Goal: Check status: Check status

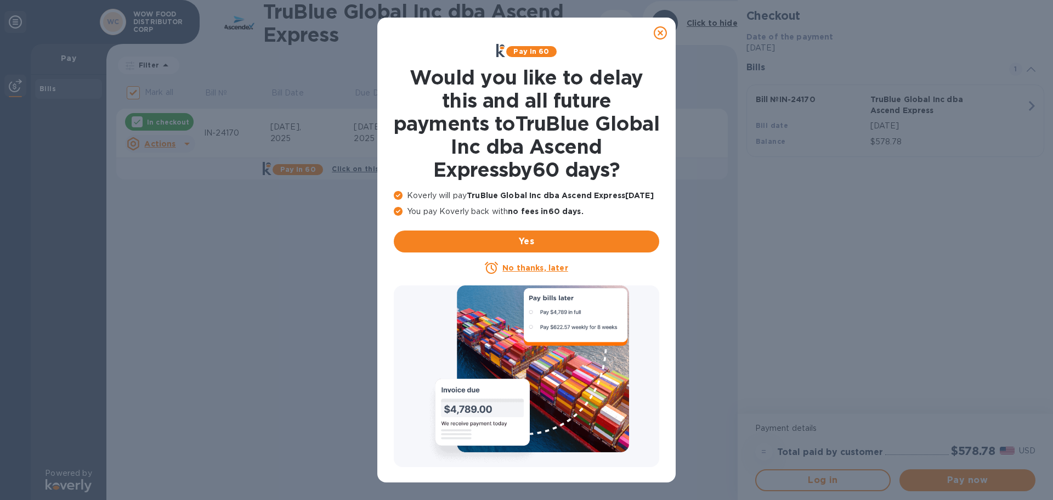
click at [664, 33] on icon at bounding box center [660, 32] width 13 height 13
click at [664, 32] on icon at bounding box center [660, 32] width 13 height 13
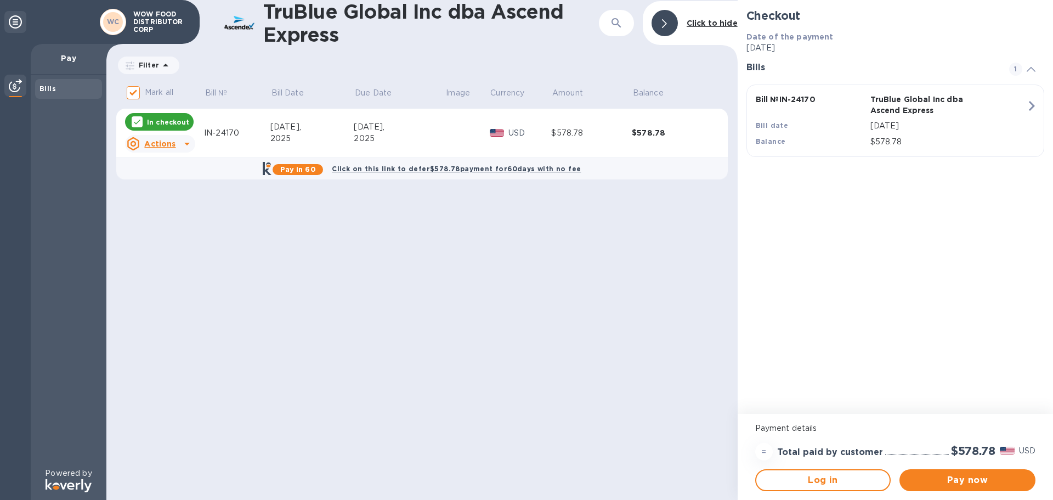
click at [203, 150] on td "In checkout Actions" at bounding box center [160, 133] width 88 height 49
